Goal: Transaction & Acquisition: Purchase product/service

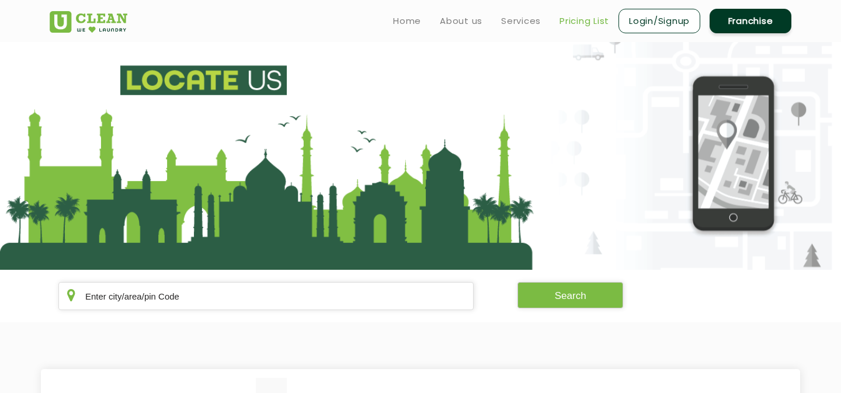
click at [579, 20] on link "Pricing List" at bounding box center [584, 21] width 50 height 14
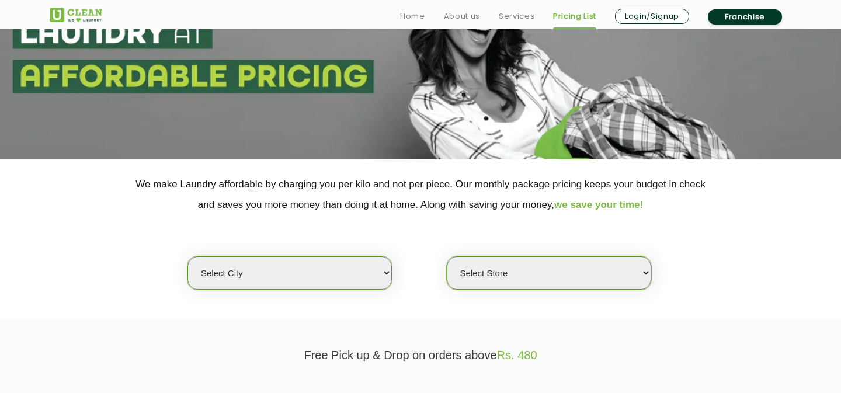
scroll to position [169, 0]
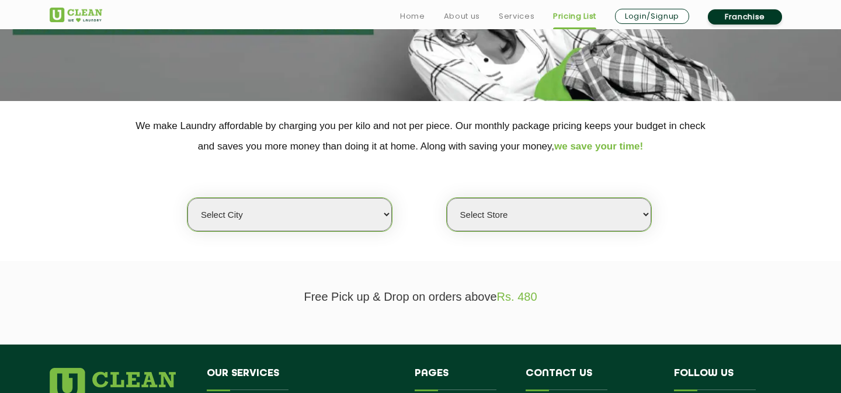
click at [334, 223] on select "Select city Aalo Agartala Agra Ahmedabad Akola Aligarh Alwar - UClean Select Am…" at bounding box center [289, 214] width 204 height 33
select select "1"
click at [187, 198] on select "Select city Aalo Agartala Agra Ahmedabad Akola Aligarh Alwar - UClean Select Am…" at bounding box center [289, 214] width 204 height 33
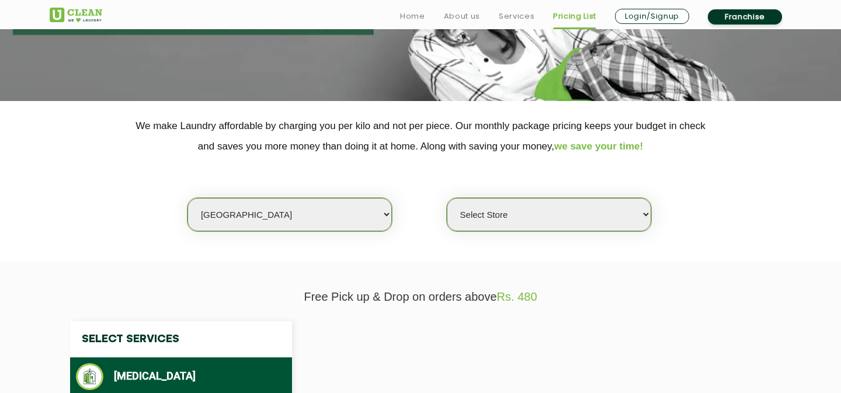
click at [524, 225] on select "Select Store" at bounding box center [549, 214] width 204 height 33
select select "0"
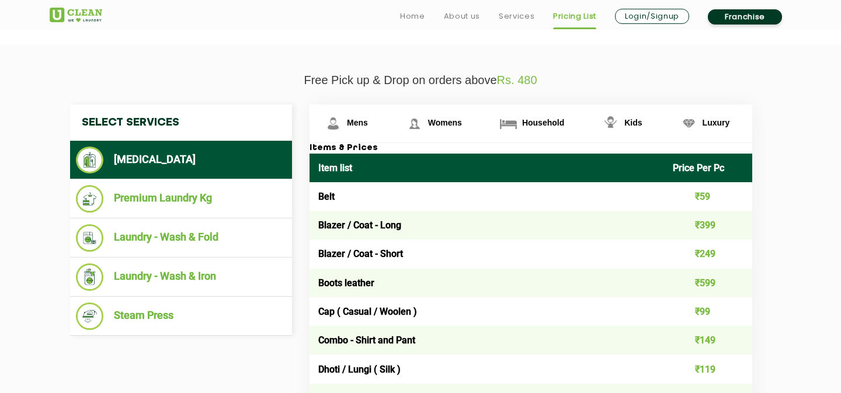
scroll to position [386, 0]
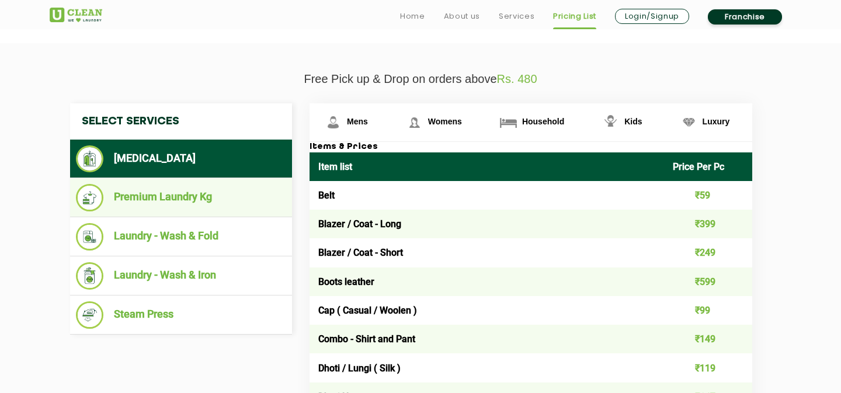
click at [200, 210] on li "Premium Laundry Kg" at bounding box center [181, 197] width 210 height 27
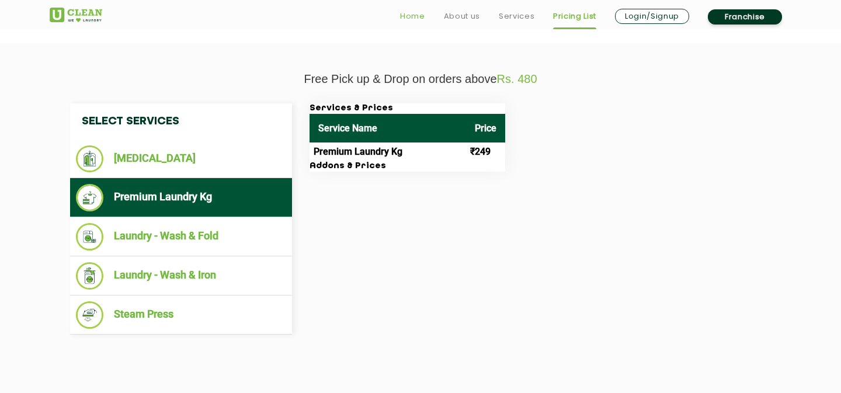
click at [416, 16] on link "Home" at bounding box center [412, 16] width 25 height 14
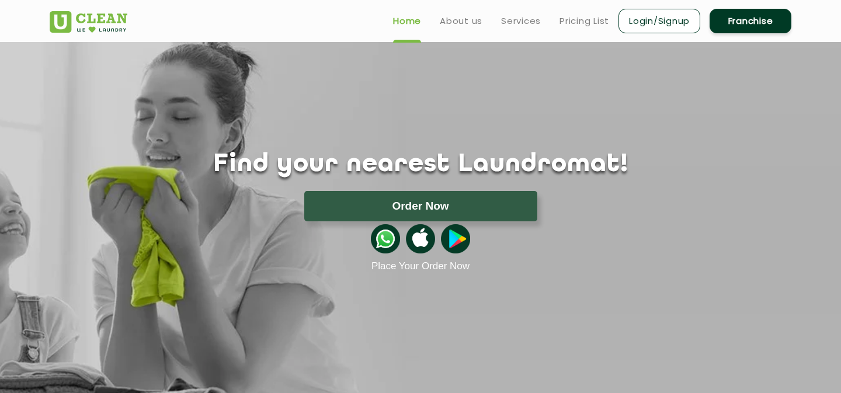
click at [368, 195] on button "Order Now" at bounding box center [420, 206] width 233 height 30
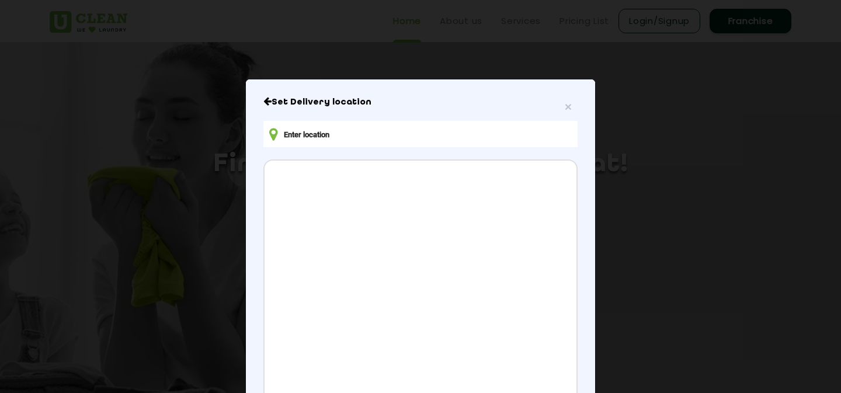
click at [371, 124] on input "text" at bounding box center [420, 134] width 314 height 26
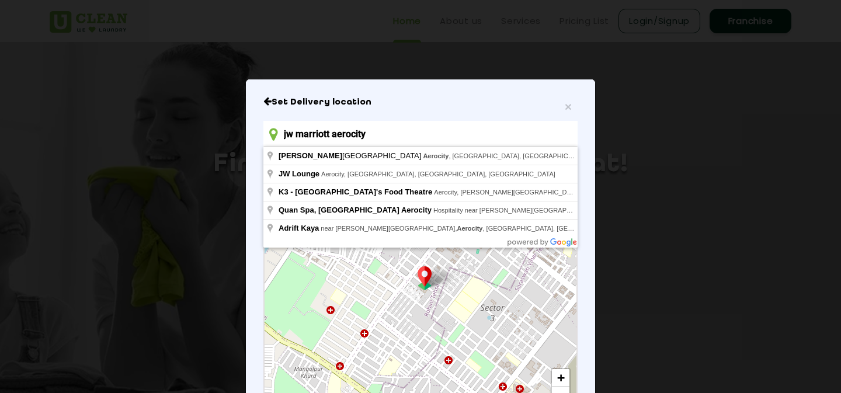
type input "JW Marriott Hotel New Delhi Aerocity, Aerocity, New Delhi, Delhi, India"
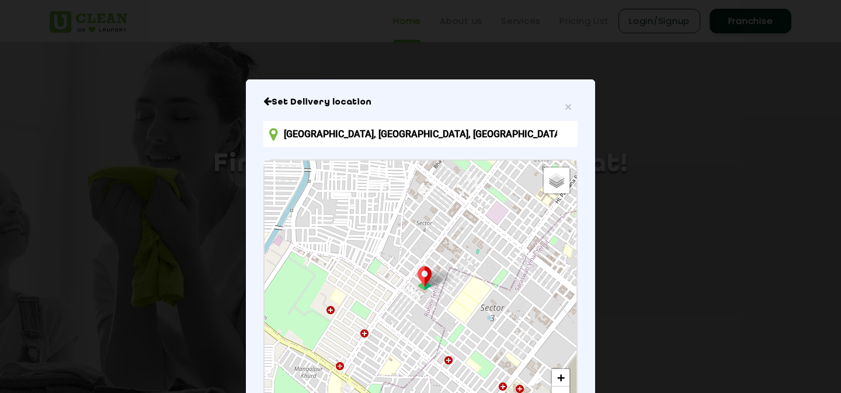
scroll to position [143, 0]
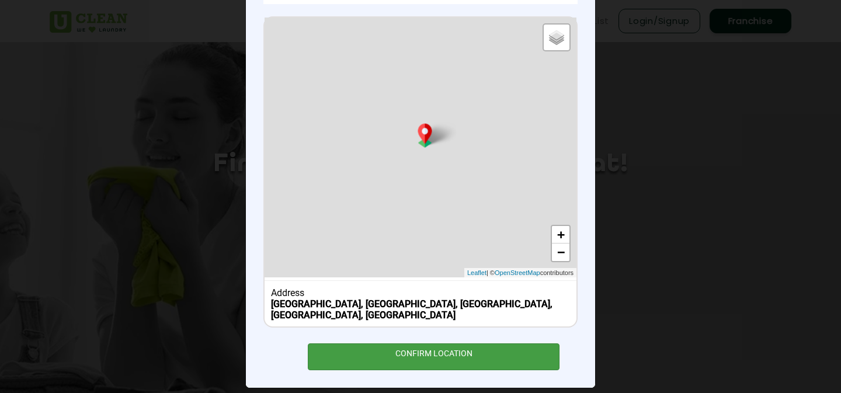
click at [432, 343] on div "CONFIRM LOCATION" at bounding box center [434, 356] width 252 height 26
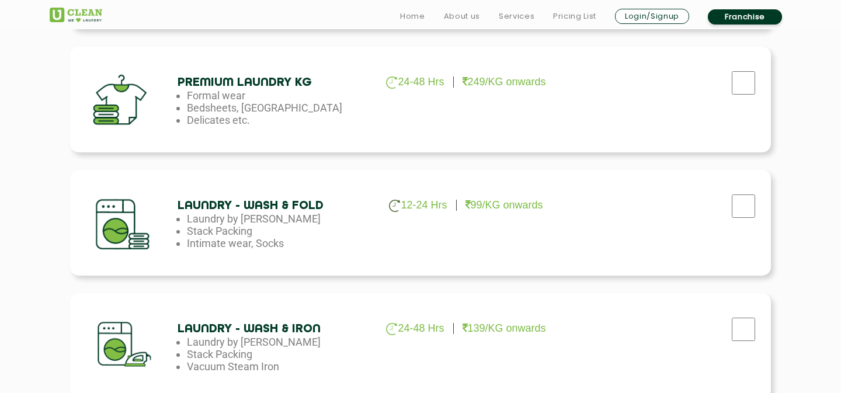
scroll to position [536, 0]
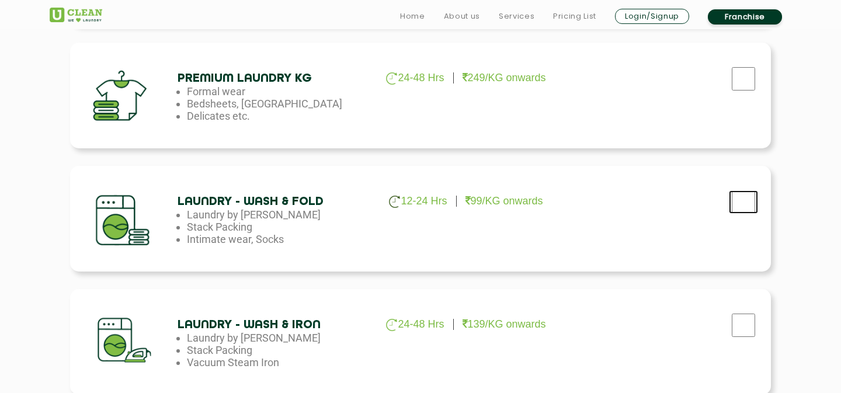
checkbox input "true"
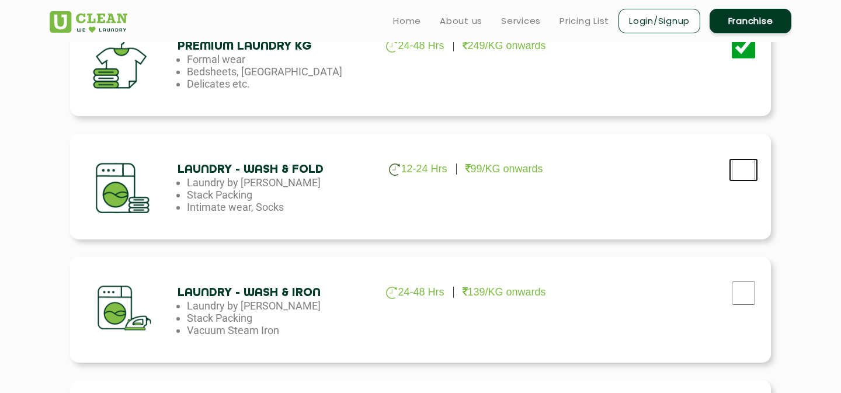
scroll to position [570, 0]
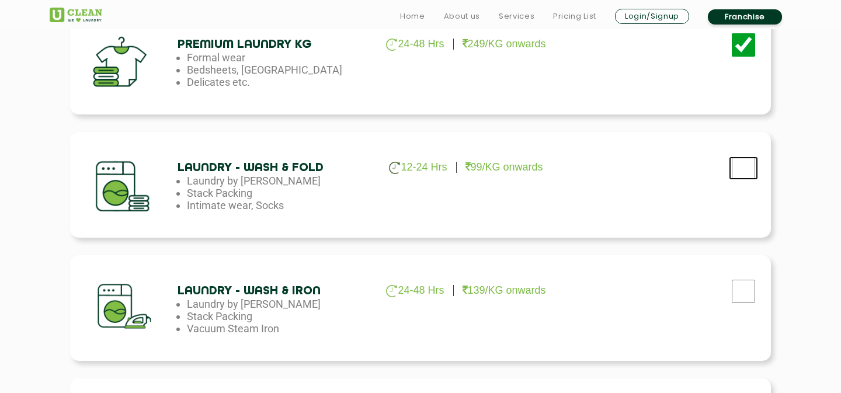
checkbox input "true"
checkbox input "false"
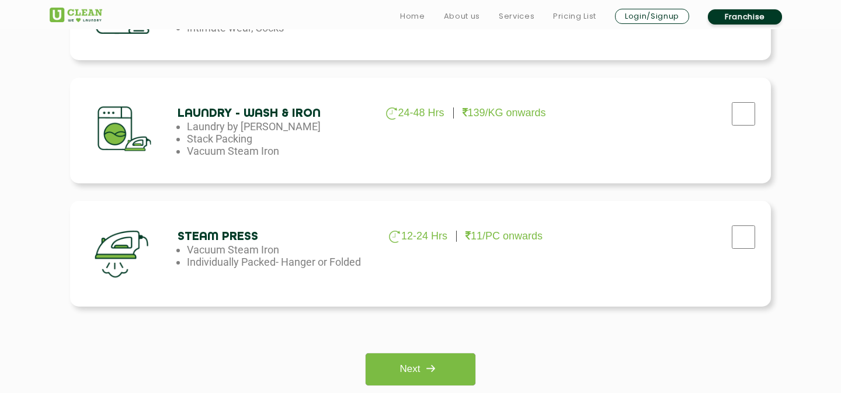
scroll to position [751, 0]
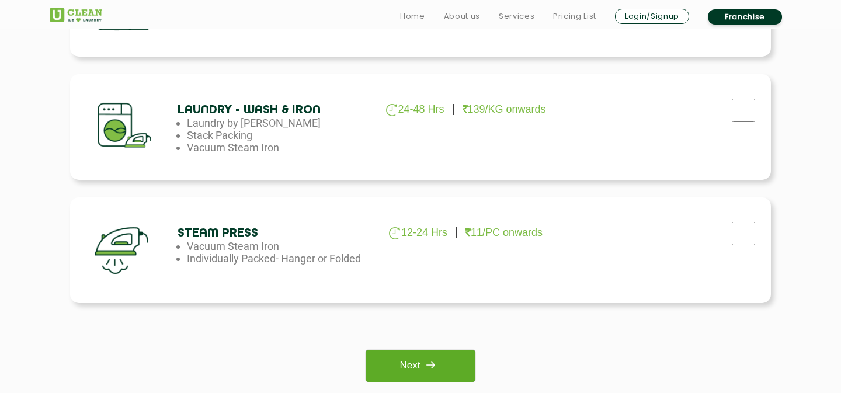
click at [437, 367] on img at bounding box center [430, 364] width 21 height 21
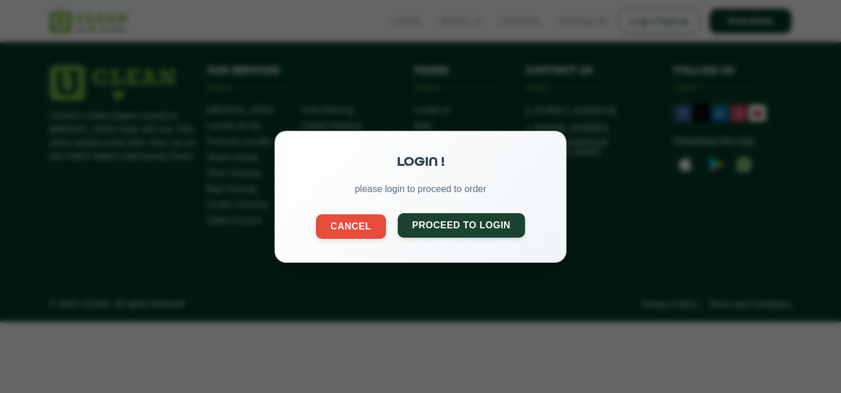
click at [434, 231] on button "Proceed to Login" at bounding box center [462, 224] width 128 height 25
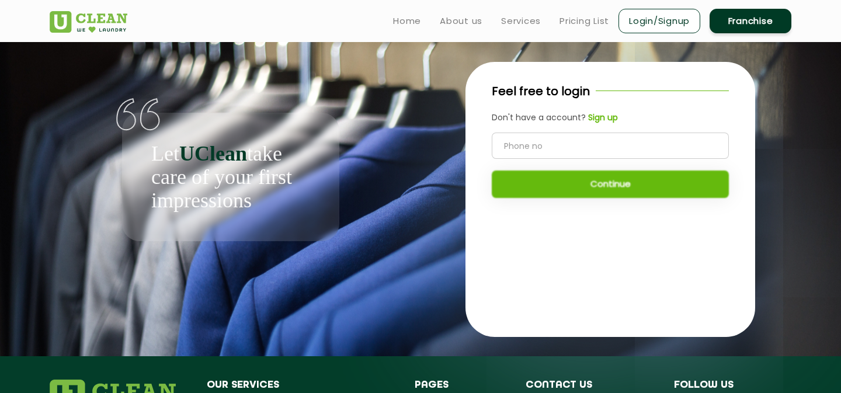
click at [545, 142] on input "tel" at bounding box center [610, 146] width 237 height 26
click at [599, 119] on b "Sign up" at bounding box center [603, 117] width 30 height 12
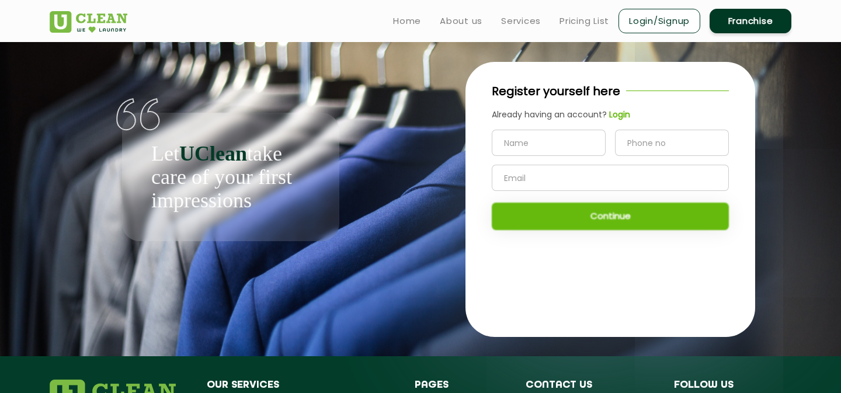
click at [571, 140] on input "text" at bounding box center [549, 143] width 114 height 26
type input "Matthew Petersen"
type input "3109908605"
type input "mdaypetersen96@gmail.com"
click at [628, 147] on input "3109908605" at bounding box center [672, 143] width 114 height 26
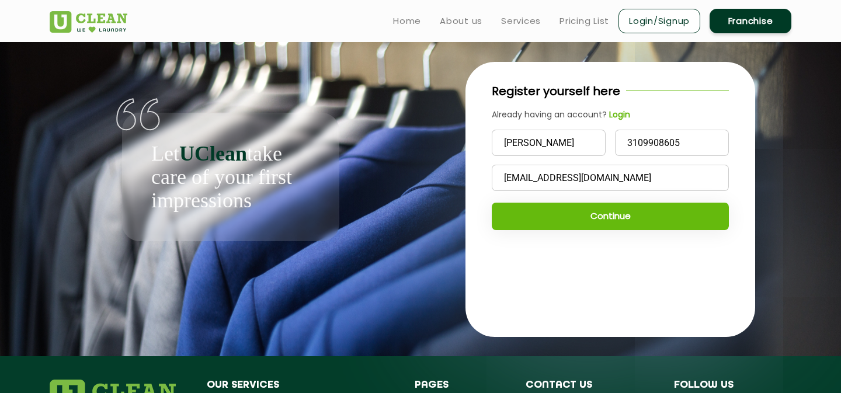
click at [584, 217] on button "Continue" at bounding box center [610, 216] width 237 height 27
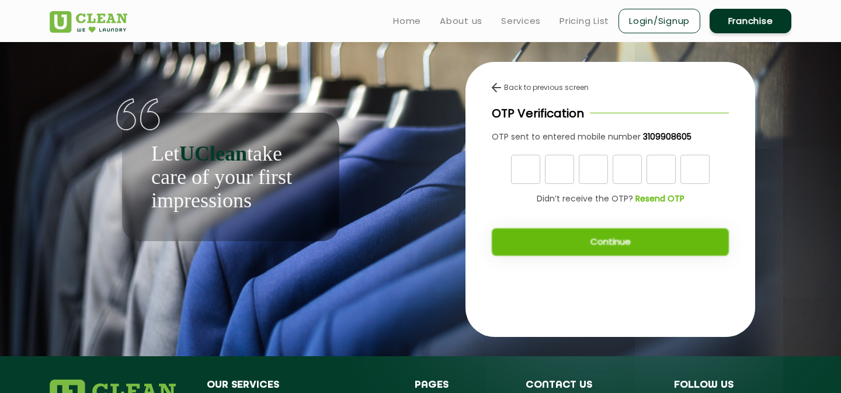
click at [663, 200] on b "Resend OTP" at bounding box center [659, 199] width 49 height 12
click at [493, 89] on img at bounding box center [496, 87] width 9 height 9
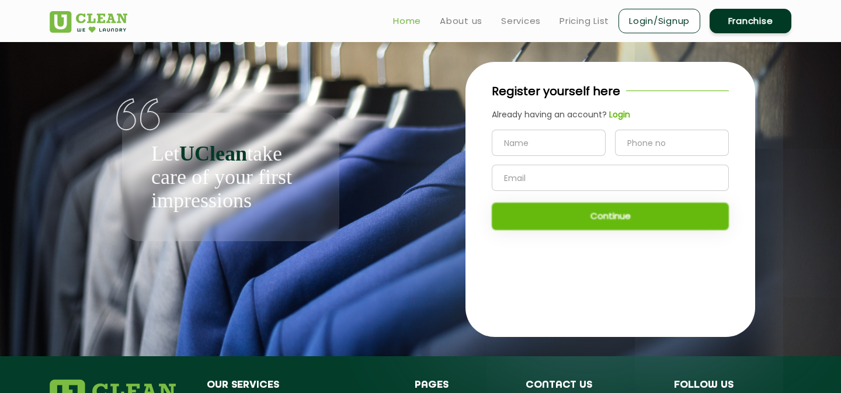
click at [407, 24] on link "Home" at bounding box center [407, 21] width 28 height 14
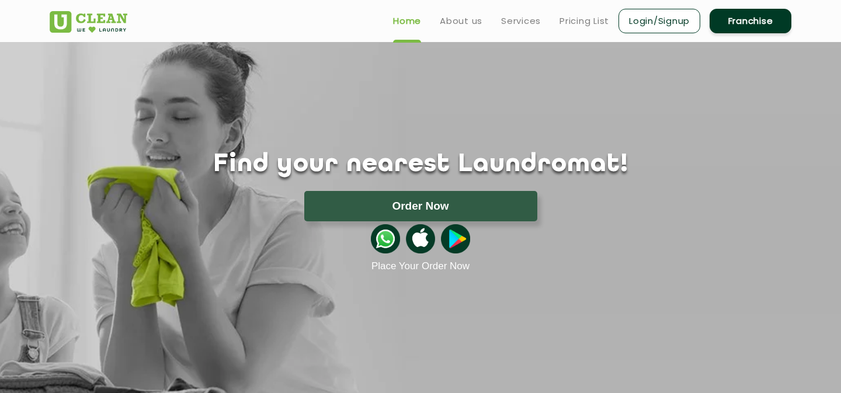
click at [385, 242] on img at bounding box center [385, 238] width 29 height 29
click at [538, 26] on link "Services" at bounding box center [521, 21] width 40 height 14
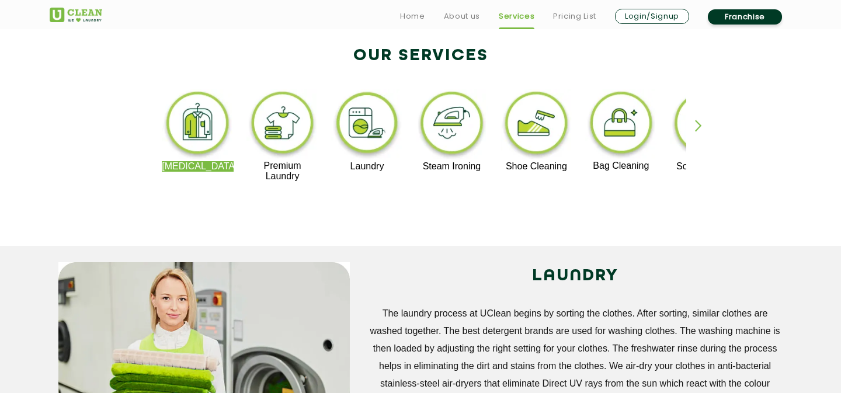
scroll to position [256, 0]
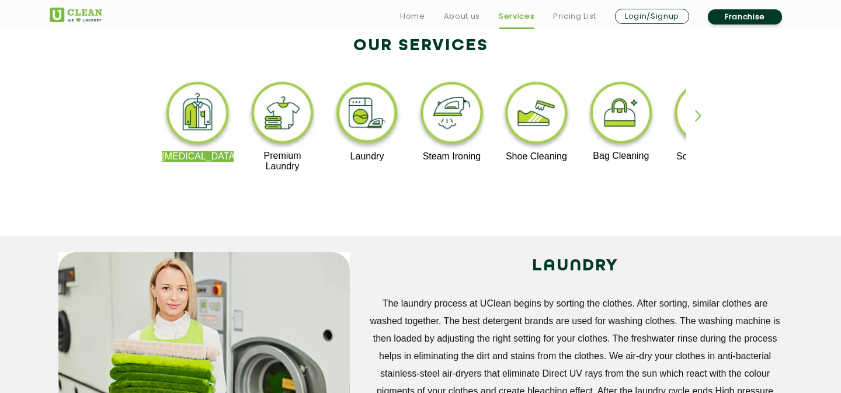
click at [382, 127] on img at bounding box center [367, 115] width 72 height 72
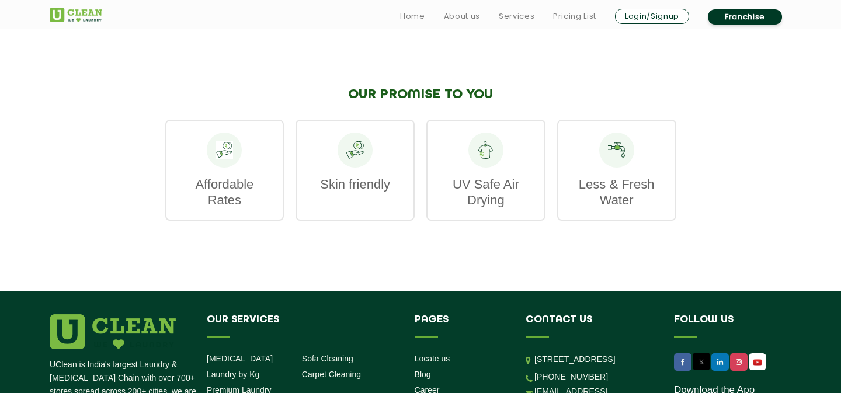
scroll to position [1796, 0]
